Goal: Find specific page/section: Find specific page/section

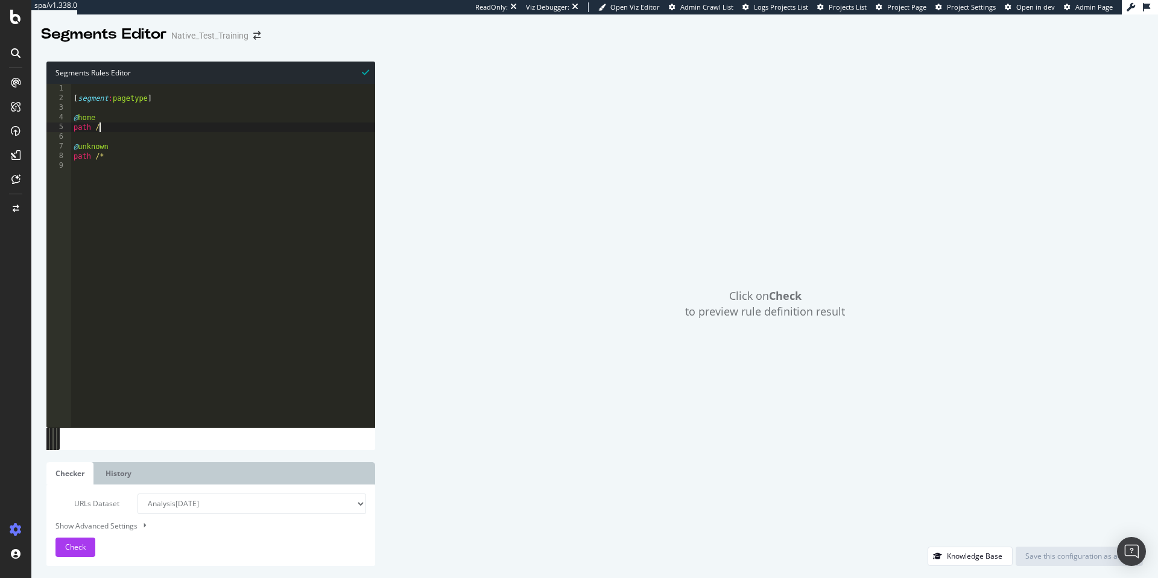
click at [105, 124] on div "[ segment : pagetype ] @ home path / @ unknown path /*" at bounding box center [223, 265] width 304 height 362
click at [136, 154] on div "[ segment : pagetype ] @ home path / @ unknown path /*" at bounding box center [223, 265] width 304 height 362
click at [83, 147] on div "[ segment : pagetype ] @ home path / @ unknown path /*" at bounding box center [223, 265] width 304 height 362
drag, startPoint x: 98, startPoint y: 160, endPoint x: 113, endPoint y: 159, distance: 15.7
click at [98, 160] on div "[ segment : pagetype ] @ home path / @ unknown path /*" at bounding box center [223, 265] width 304 height 362
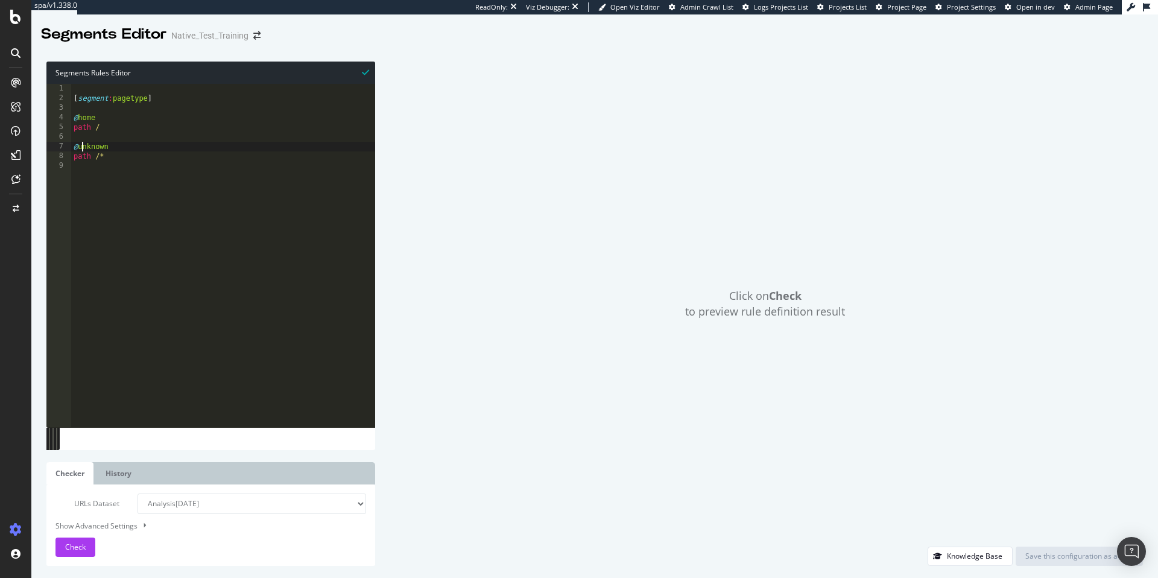
type textarea "path /*"
click at [122, 158] on div "[ segment : pagetype ] @ home path / @ unknown path /*" at bounding box center [223, 265] width 304 height 362
click at [118, 198] on div "[ segment : pagetype ] @ home path / @ unknown path /*" at bounding box center [223, 265] width 304 height 362
click at [116, 187] on div "[ segment : pagetype ] @ home path / @ unknown path /*" at bounding box center [223, 265] width 304 height 362
type textarea "@"
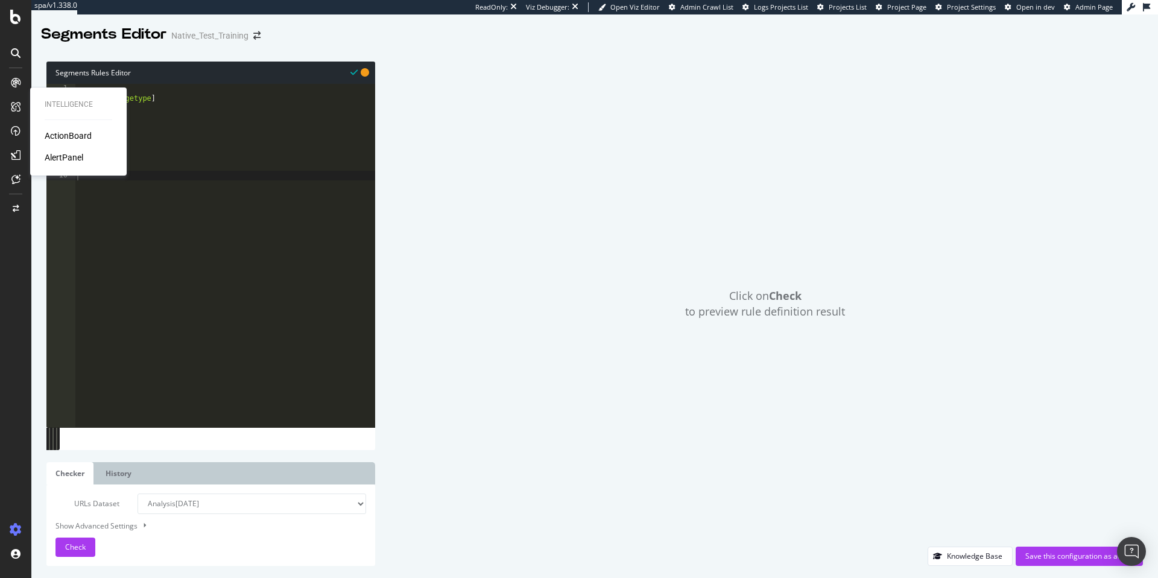
click at [80, 132] on div "ActionBoard" at bounding box center [68, 136] width 47 height 12
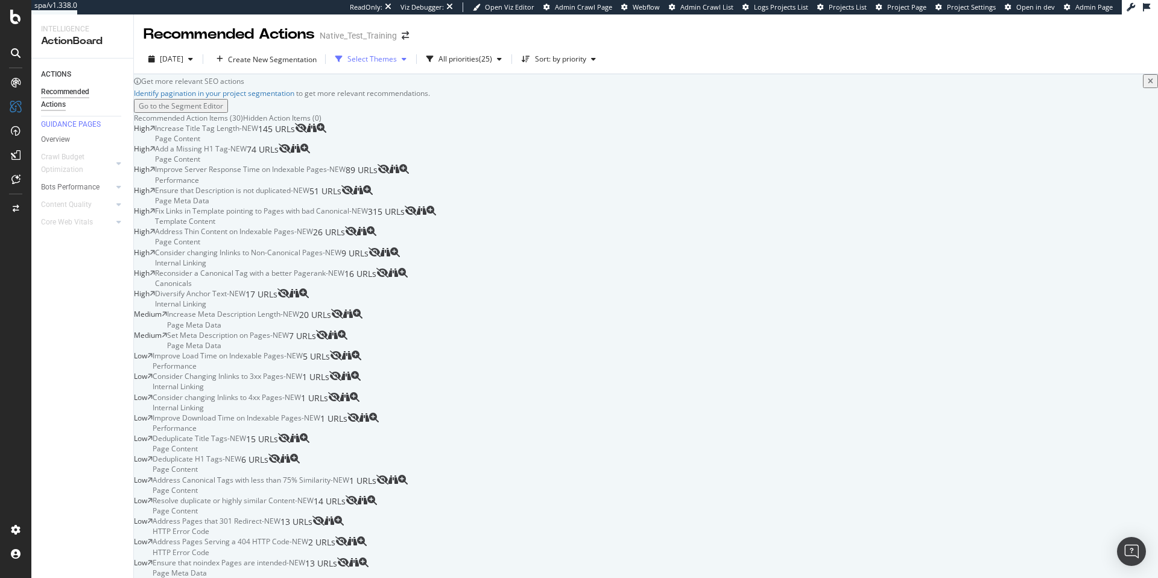
click at [391, 58] on div "Select Themes" at bounding box center [371, 58] width 49 height 7
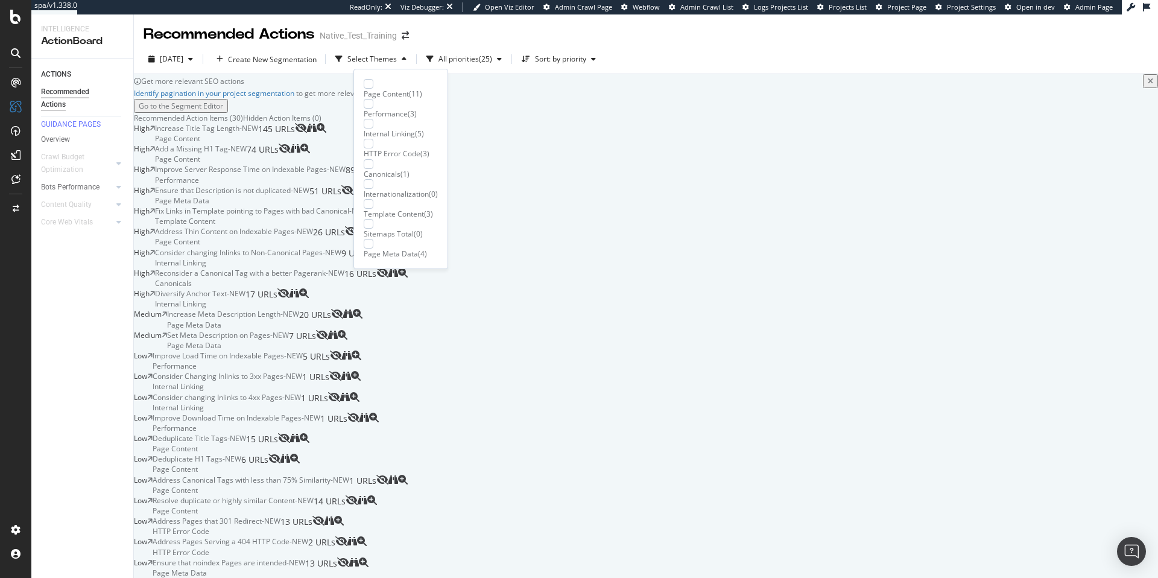
click at [710, 39] on div "Recommended Actions Native_Test_Training" at bounding box center [646, 29] width 1024 height 30
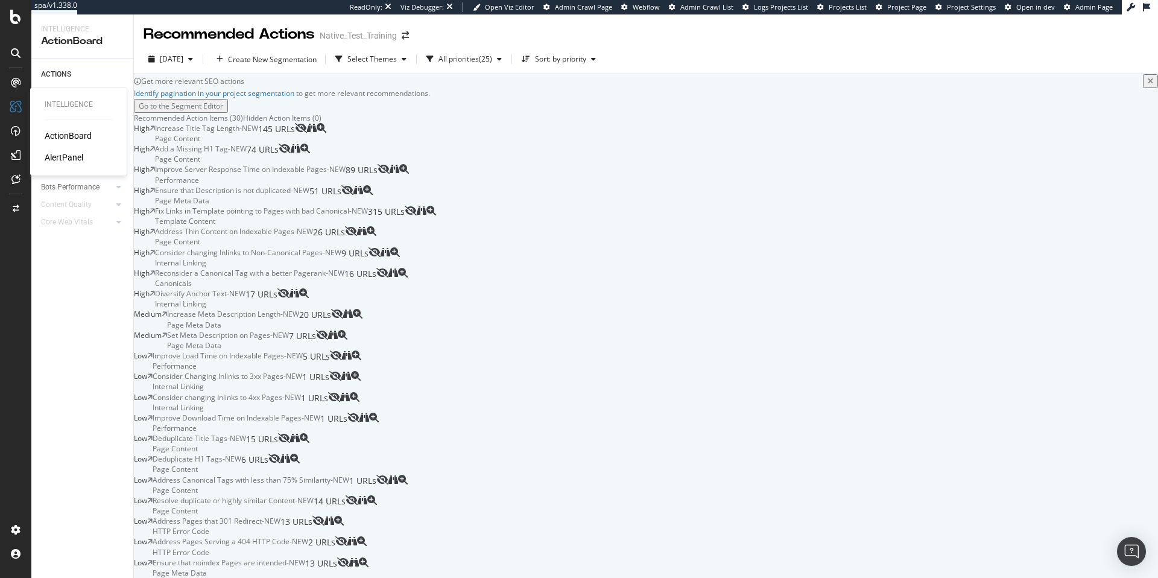
click at [62, 159] on div "AlertPanel" at bounding box center [64, 157] width 39 height 12
